Goal: Complete application form

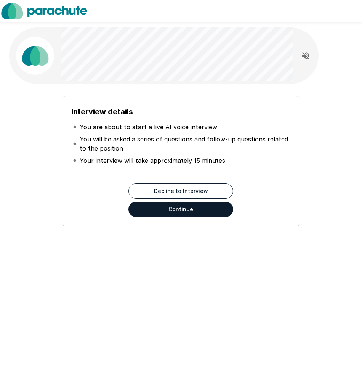
click at [194, 209] on button "Continue" at bounding box center [181, 209] width 105 height 15
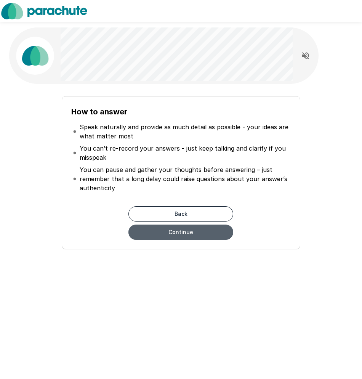
click at [191, 231] on button "Continue" at bounding box center [181, 232] width 105 height 15
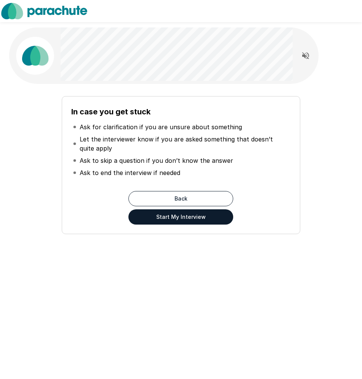
click at [201, 221] on button "Start My Interview" at bounding box center [181, 216] width 105 height 15
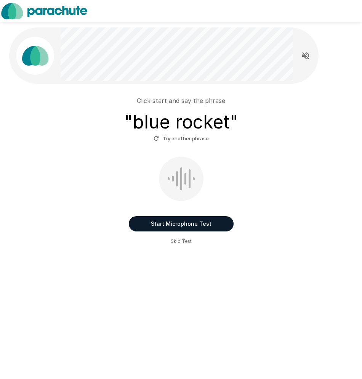
click at [220, 222] on button "Start Microphone Test" at bounding box center [181, 223] width 105 height 15
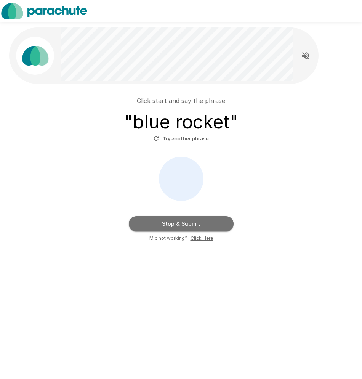
click at [219, 227] on button "Stop & Submit" at bounding box center [181, 223] width 105 height 15
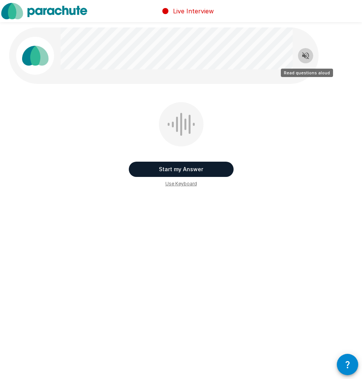
click at [303, 55] on icon "Read questions aloud" at bounding box center [306, 55] width 7 height 7
click at [184, 169] on button "Start my Answer" at bounding box center [181, 169] width 105 height 15
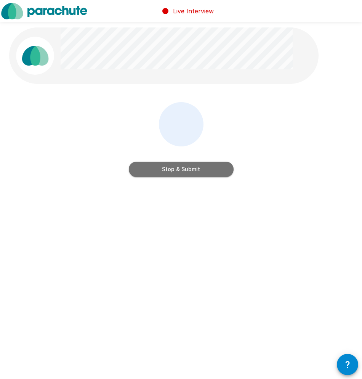
click at [184, 169] on button "Stop & Submit" at bounding box center [181, 169] width 105 height 15
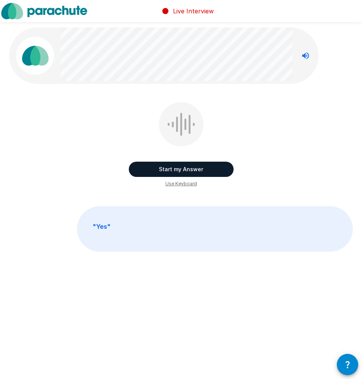
click at [203, 168] on button "Start my Answer" at bounding box center [181, 169] width 105 height 15
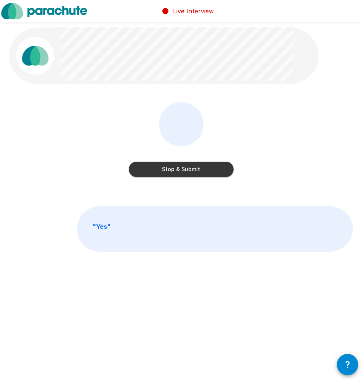
click at [205, 168] on button "Stop & Submit" at bounding box center [181, 169] width 105 height 15
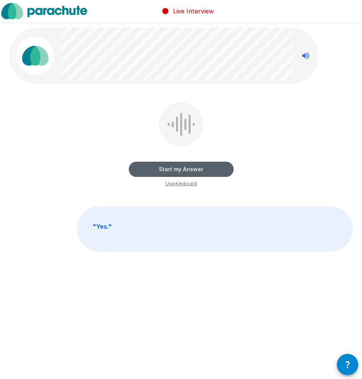
click at [175, 169] on button "Start my Answer" at bounding box center [181, 169] width 105 height 15
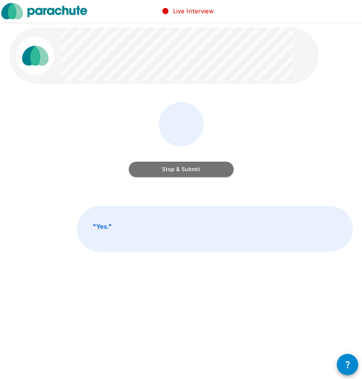
click at [176, 170] on button "Stop & Submit" at bounding box center [181, 169] width 105 height 15
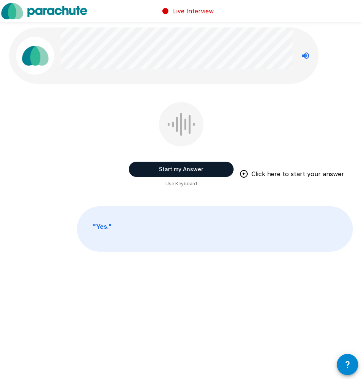
click at [180, 168] on button "Start my Answer" at bounding box center [181, 169] width 105 height 15
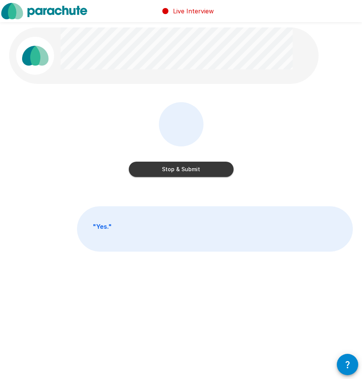
click at [182, 170] on button "Stop & Submit" at bounding box center [181, 169] width 105 height 15
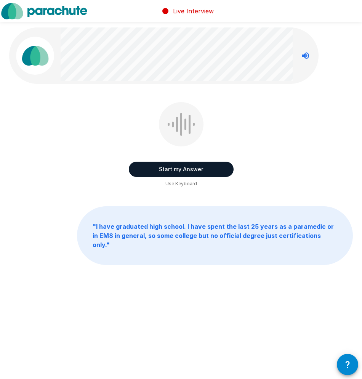
click at [183, 169] on button "Start my Answer" at bounding box center [181, 169] width 105 height 15
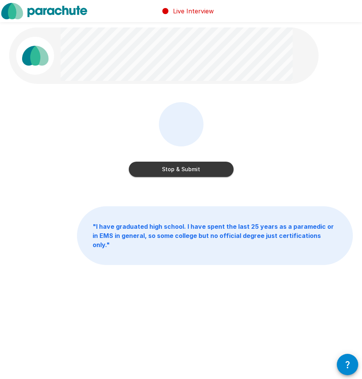
click at [183, 169] on button "Stop & Submit" at bounding box center [181, 169] width 105 height 15
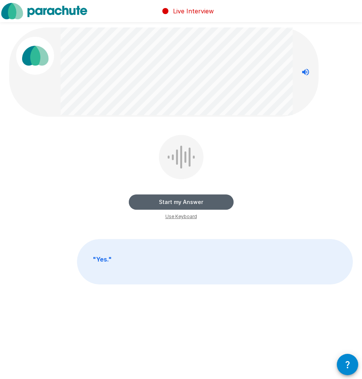
click at [186, 203] on button "Start my Answer" at bounding box center [181, 202] width 105 height 15
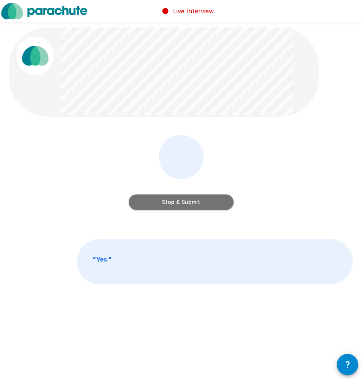
click at [190, 204] on button "Stop & Submit" at bounding box center [181, 202] width 105 height 15
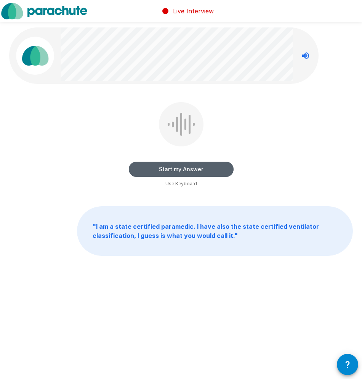
click at [180, 171] on button "Start my Answer" at bounding box center [181, 169] width 105 height 15
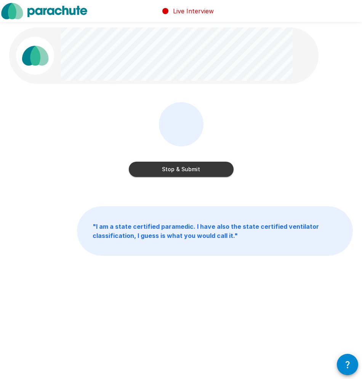
click at [181, 171] on button "Stop & Submit" at bounding box center [181, 169] width 105 height 15
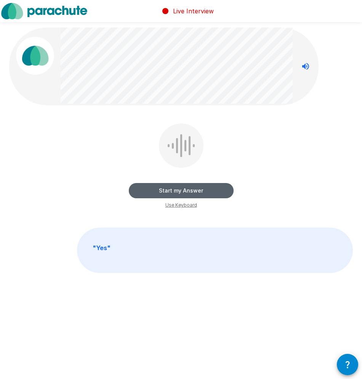
click at [177, 191] on button "Start my Answer" at bounding box center [181, 190] width 105 height 15
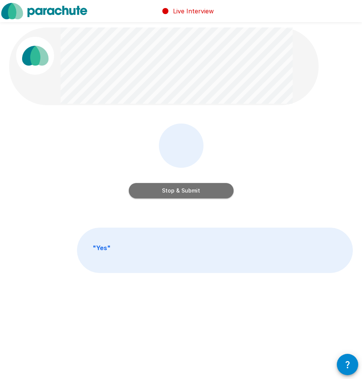
click at [189, 192] on button "Stop & Submit" at bounding box center [181, 190] width 105 height 15
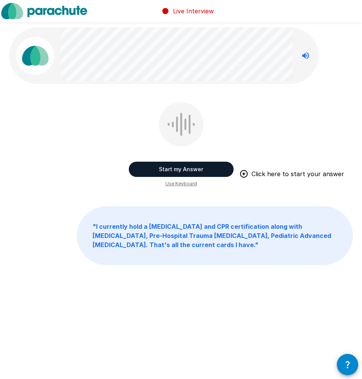
click at [180, 167] on button "Start my Answer" at bounding box center [181, 169] width 105 height 15
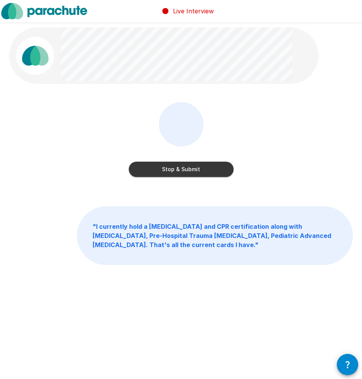
click at [199, 168] on button "Stop & Submit" at bounding box center [181, 169] width 105 height 15
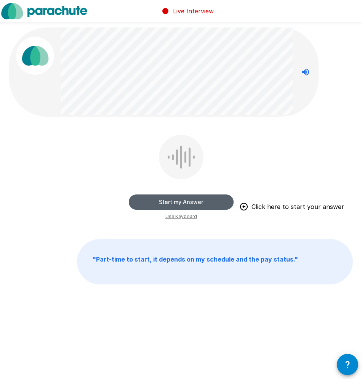
click at [182, 205] on button "Start my Answer" at bounding box center [181, 202] width 105 height 15
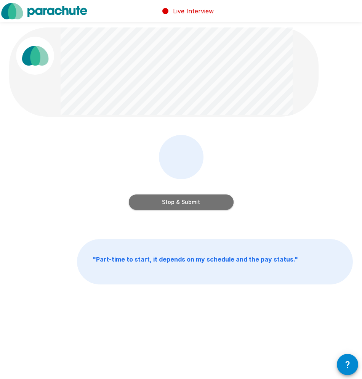
click at [182, 205] on button "Stop & Submit" at bounding box center [181, 202] width 105 height 15
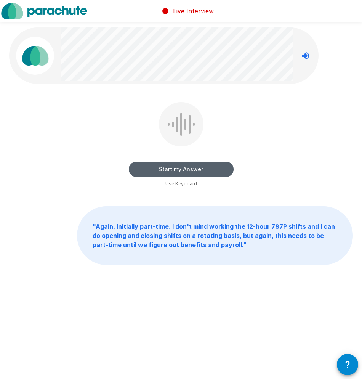
click at [209, 170] on button "Start my Answer" at bounding box center [181, 169] width 105 height 15
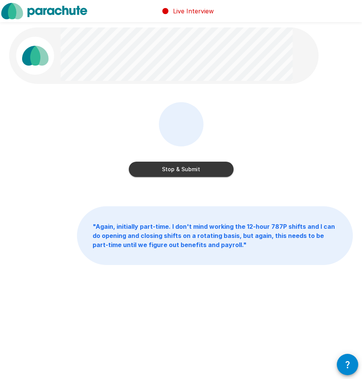
click at [209, 170] on button "Stop & Submit" at bounding box center [181, 169] width 105 height 15
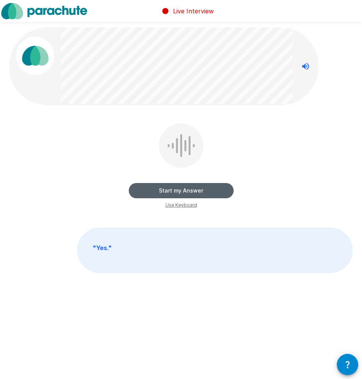
click at [178, 190] on button "Start my Answer" at bounding box center [181, 190] width 105 height 15
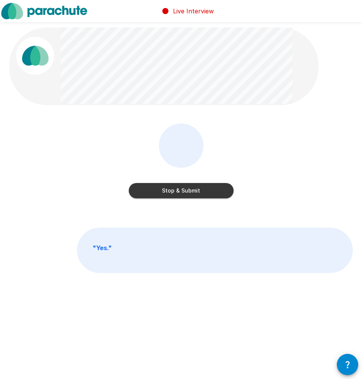
click at [178, 190] on button "Stop & Submit" at bounding box center [181, 190] width 105 height 15
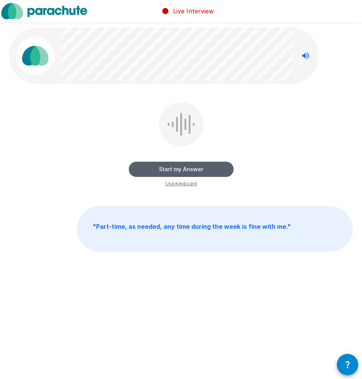
click at [206, 169] on button "Start my Answer" at bounding box center [181, 169] width 105 height 15
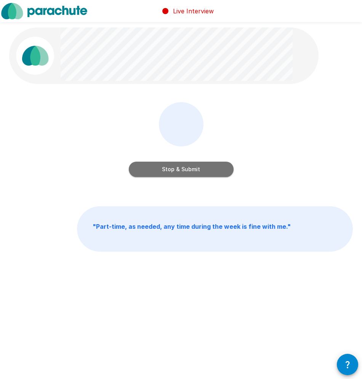
click at [195, 167] on button "Stop & Submit" at bounding box center [181, 169] width 105 height 15
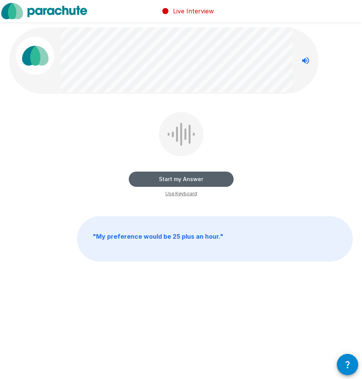
click at [175, 179] on button "Start my Answer" at bounding box center [181, 179] width 105 height 15
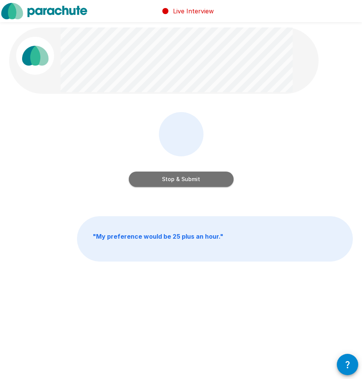
click at [219, 183] on button "Stop & Submit" at bounding box center [181, 179] width 105 height 15
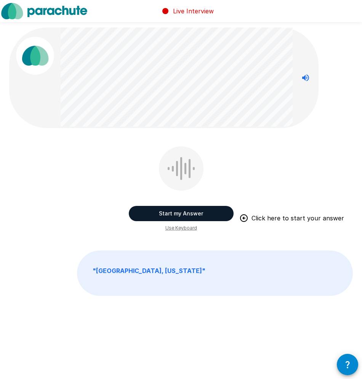
click at [190, 212] on button "Start my Answer" at bounding box center [181, 213] width 105 height 15
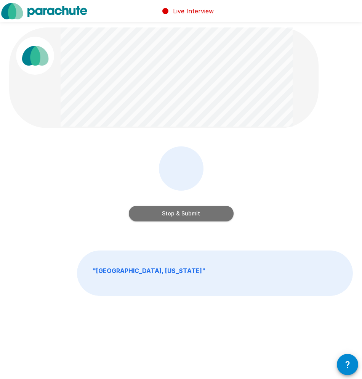
click at [202, 216] on button "Stop & Submit" at bounding box center [181, 213] width 105 height 15
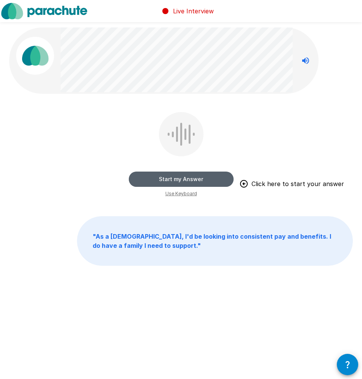
click at [208, 179] on button "Start my Answer" at bounding box center [181, 179] width 105 height 15
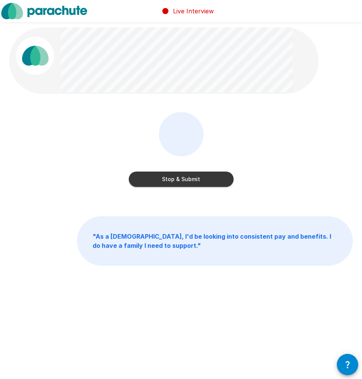
click at [208, 178] on button "Stop & Submit" at bounding box center [181, 179] width 105 height 15
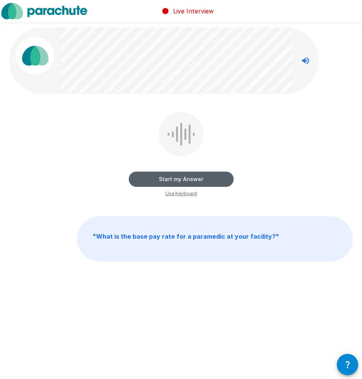
click at [195, 180] on button "Start my Answer" at bounding box center [181, 179] width 105 height 15
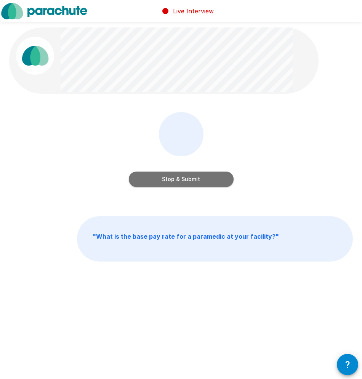
click at [212, 181] on button "Stop & Submit" at bounding box center [181, 179] width 105 height 15
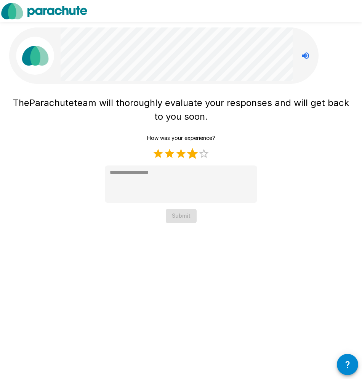
click at [195, 156] on label "4 Stars" at bounding box center [192, 153] width 11 height 11
type textarea "*"
click at [179, 220] on button "Submit" at bounding box center [181, 216] width 31 height 14
